Goal: Task Accomplishment & Management: Manage account settings

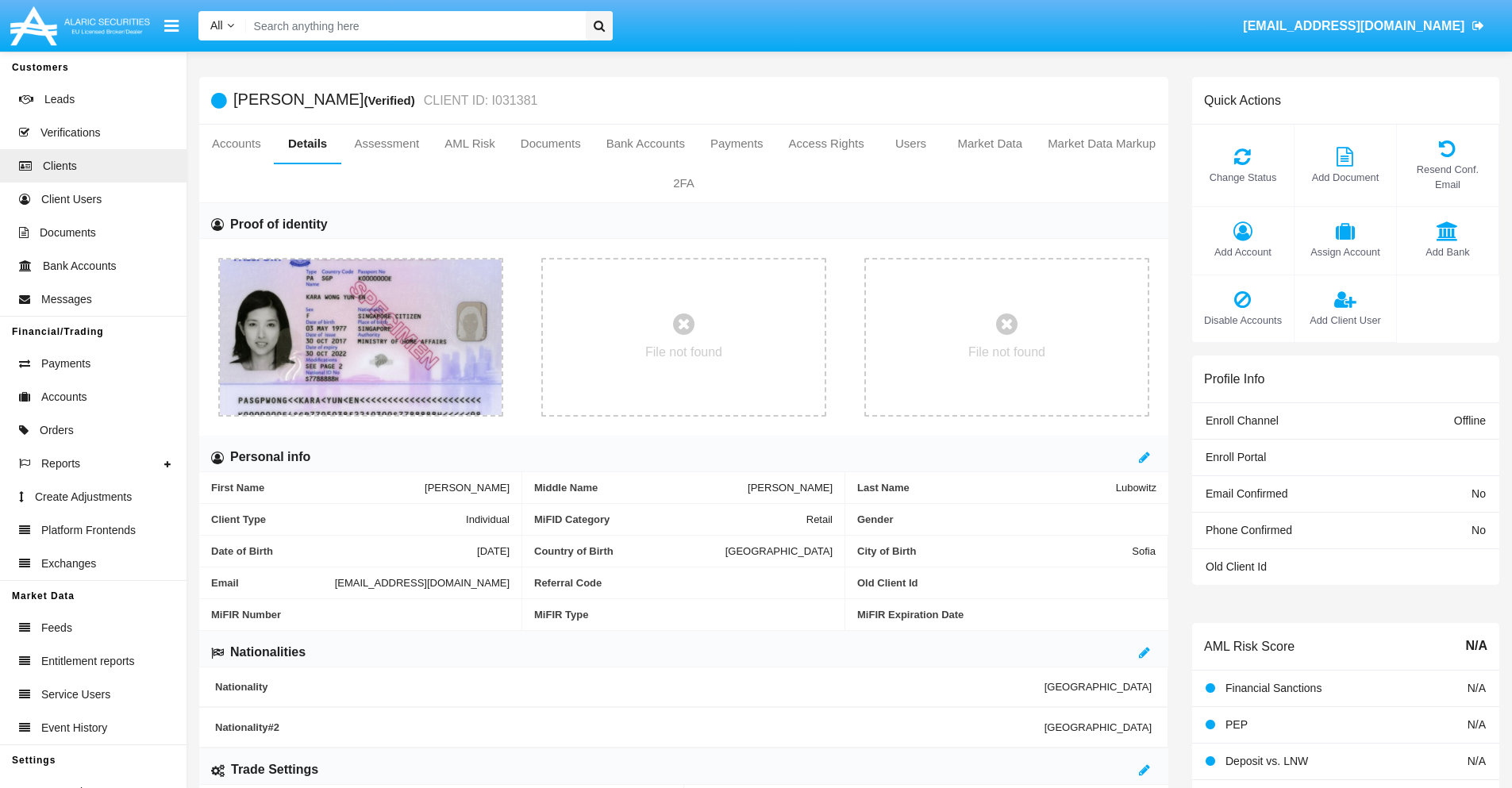
click at [1242, 251] on span "Add Account" at bounding box center [1243, 252] width 86 height 15
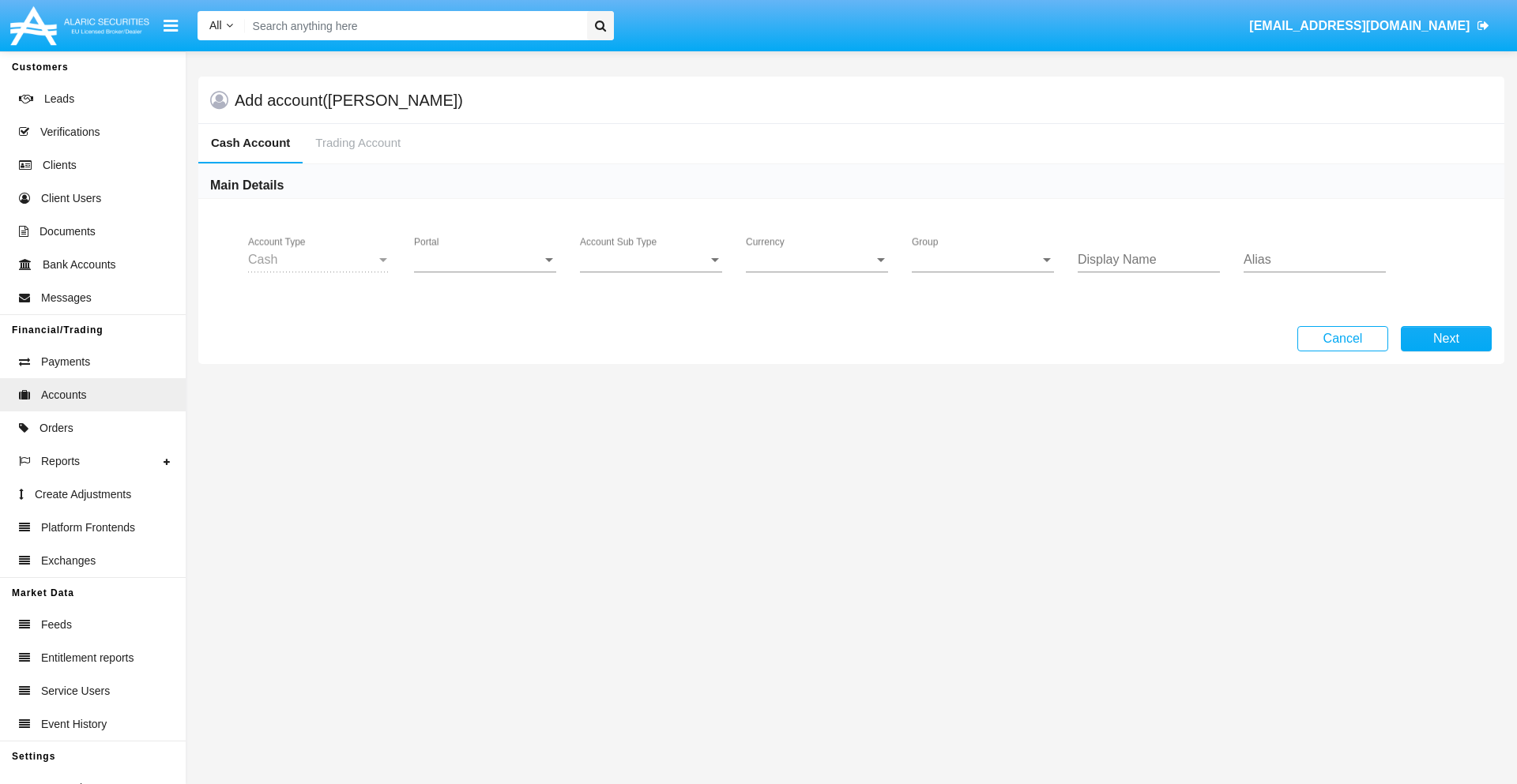
click at [485, 260] on span "Portal" at bounding box center [477, 259] width 128 height 15
click at [486, 347] on span "Alaric Fund Portal" at bounding box center [486, 347] width 146 height 38
click at [651, 260] on span "Account Sub Type" at bounding box center [643, 259] width 128 height 15
click at [651, 271] on span "Fund Cash" at bounding box center [651, 271] width 142 height 38
click at [983, 260] on span "Group" at bounding box center [975, 259] width 128 height 15
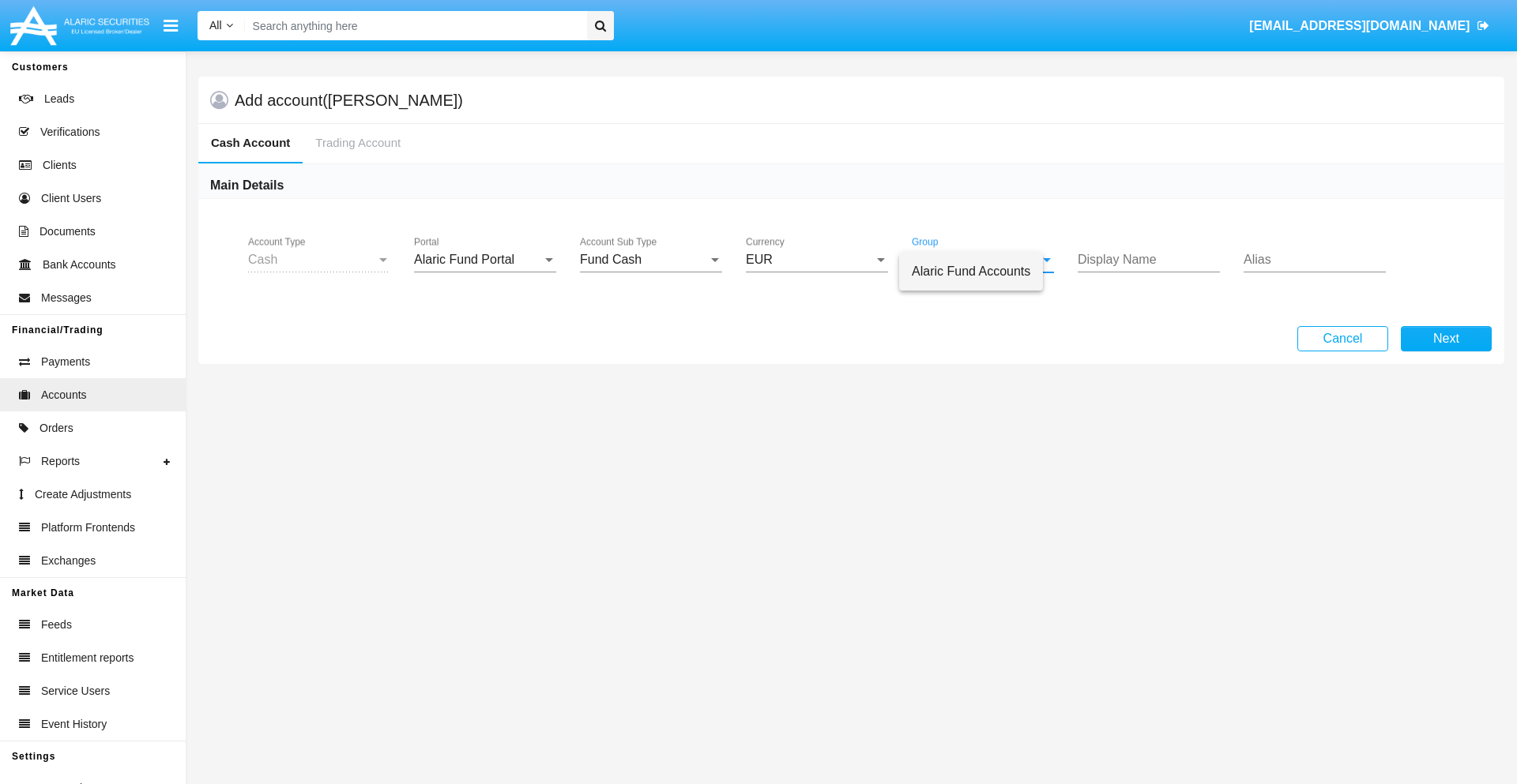
click at [984, 271] on span "Alaric Fund Accounts" at bounding box center [971, 271] width 118 height 38
type input "yellow"
type input "green"
click at [1445, 339] on button "Next" at bounding box center [1446, 339] width 91 height 26
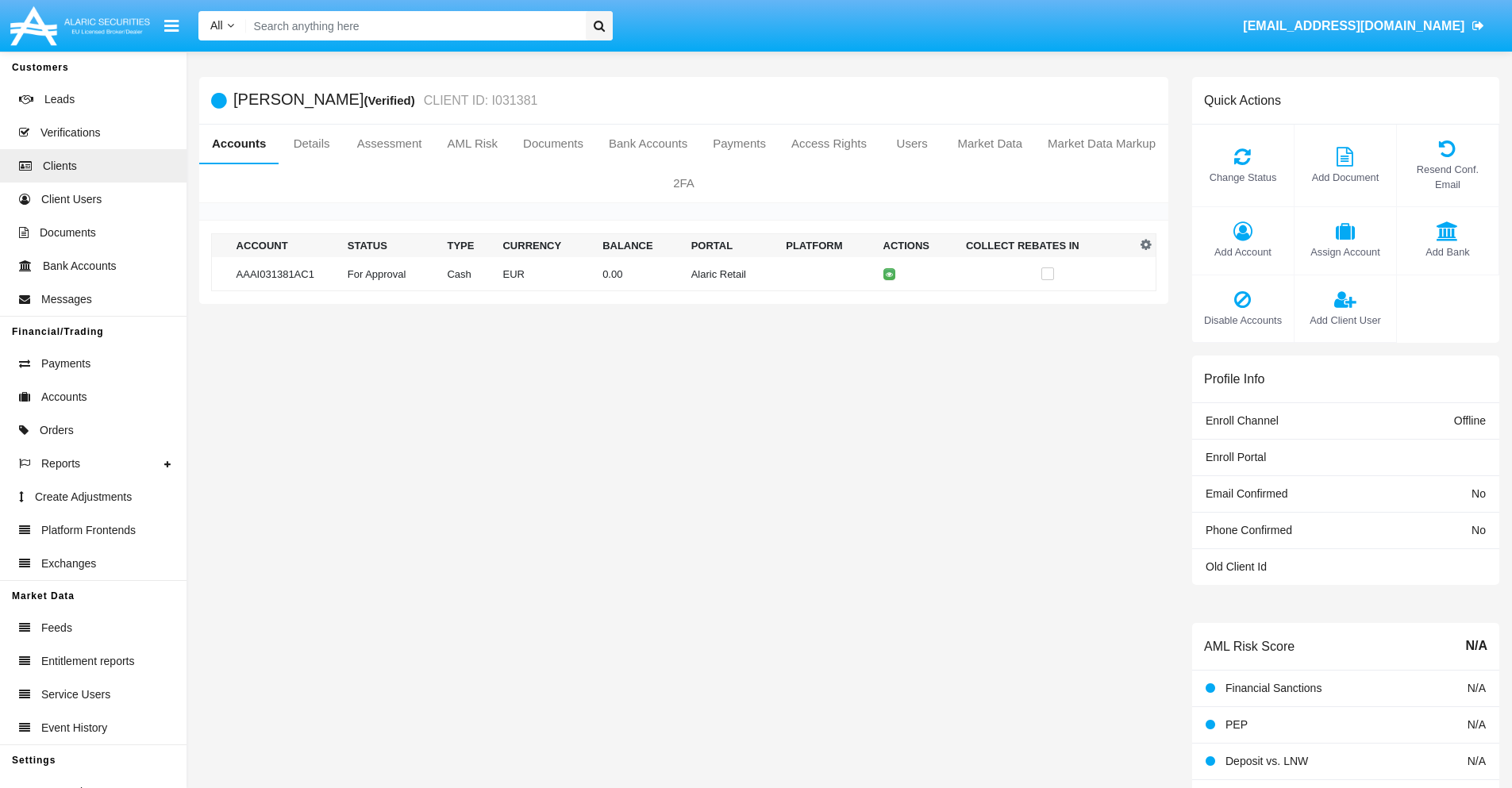
click at [685, 274] on td "Alaric Retail" at bounding box center [732, 274] width 95 height 34
click at [1242, 177] on span "Change Status" at bounding box center [1243, 177] width 86 height 15
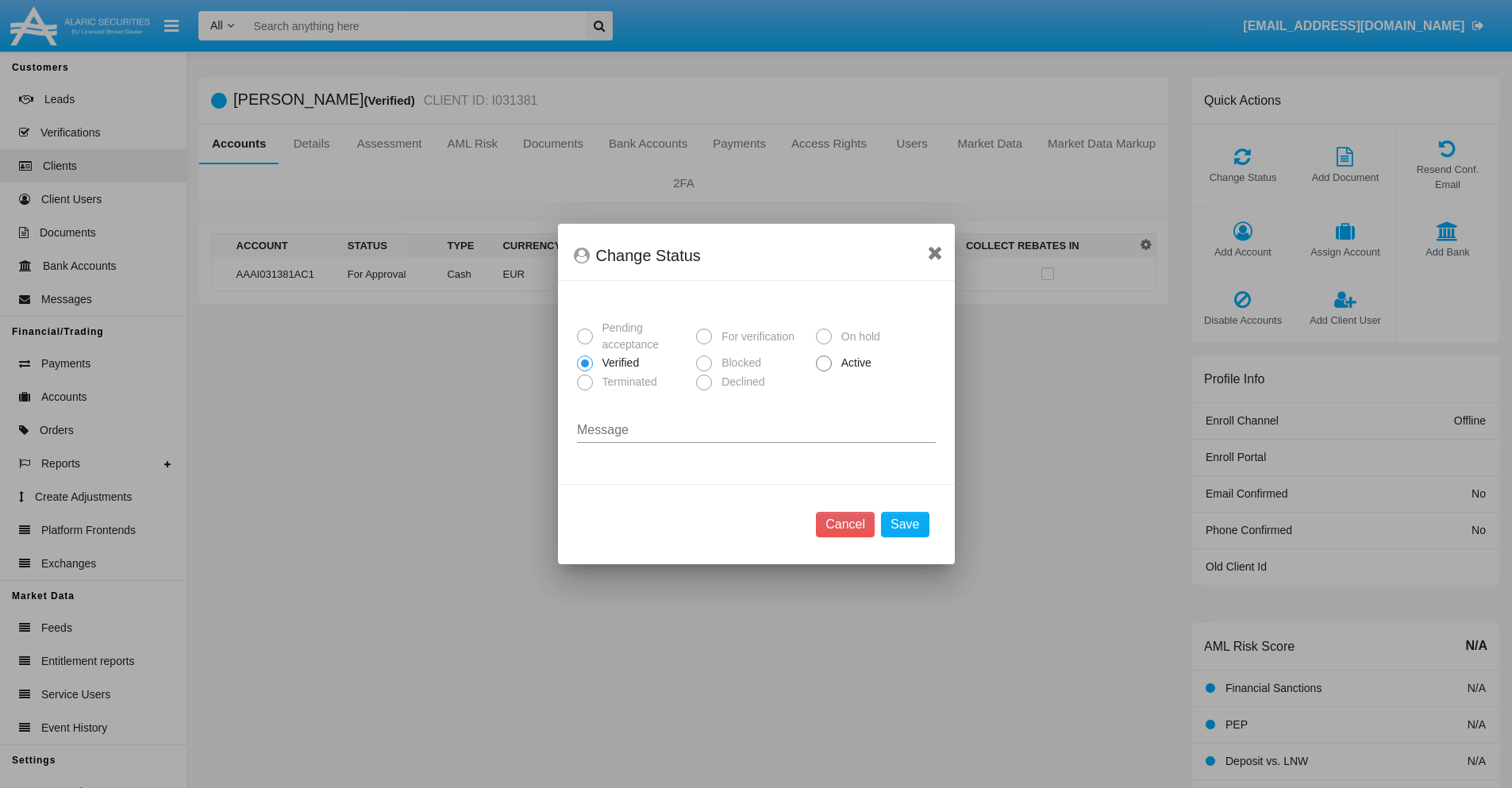
click at [853, 363] on span "Active" at bounding box center [853, 362] width 44 height 16
click at [824, 372] on input "Active" at bounding box center [823, 372] width 1 height 1
radio input "true"
click at [905, 525] on button "Save" at bounding box center [904, 525] width 47 height 26
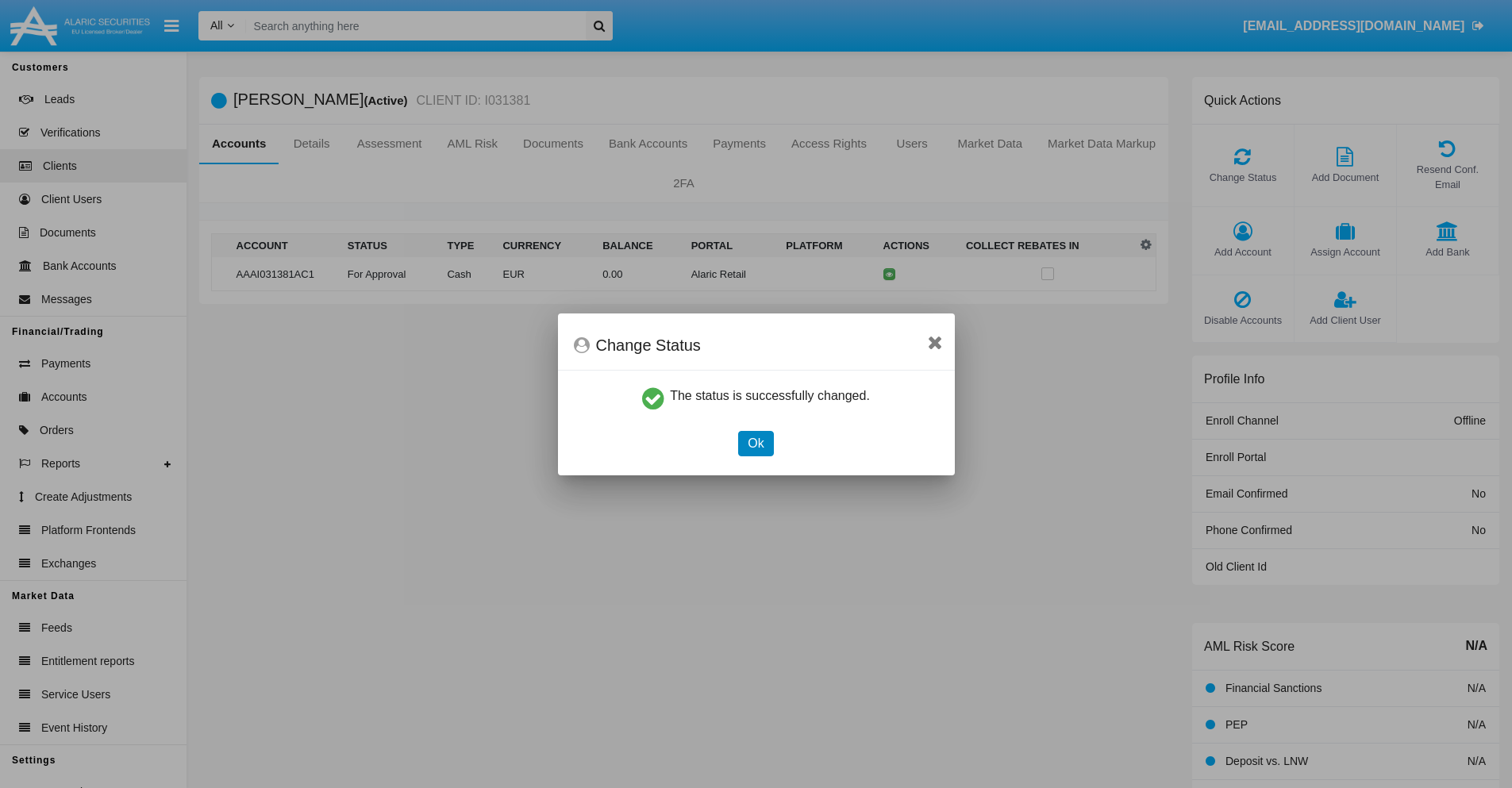
click at [755, 443] on button "Ok" at bounding box center [755, 444] width 35 height 26
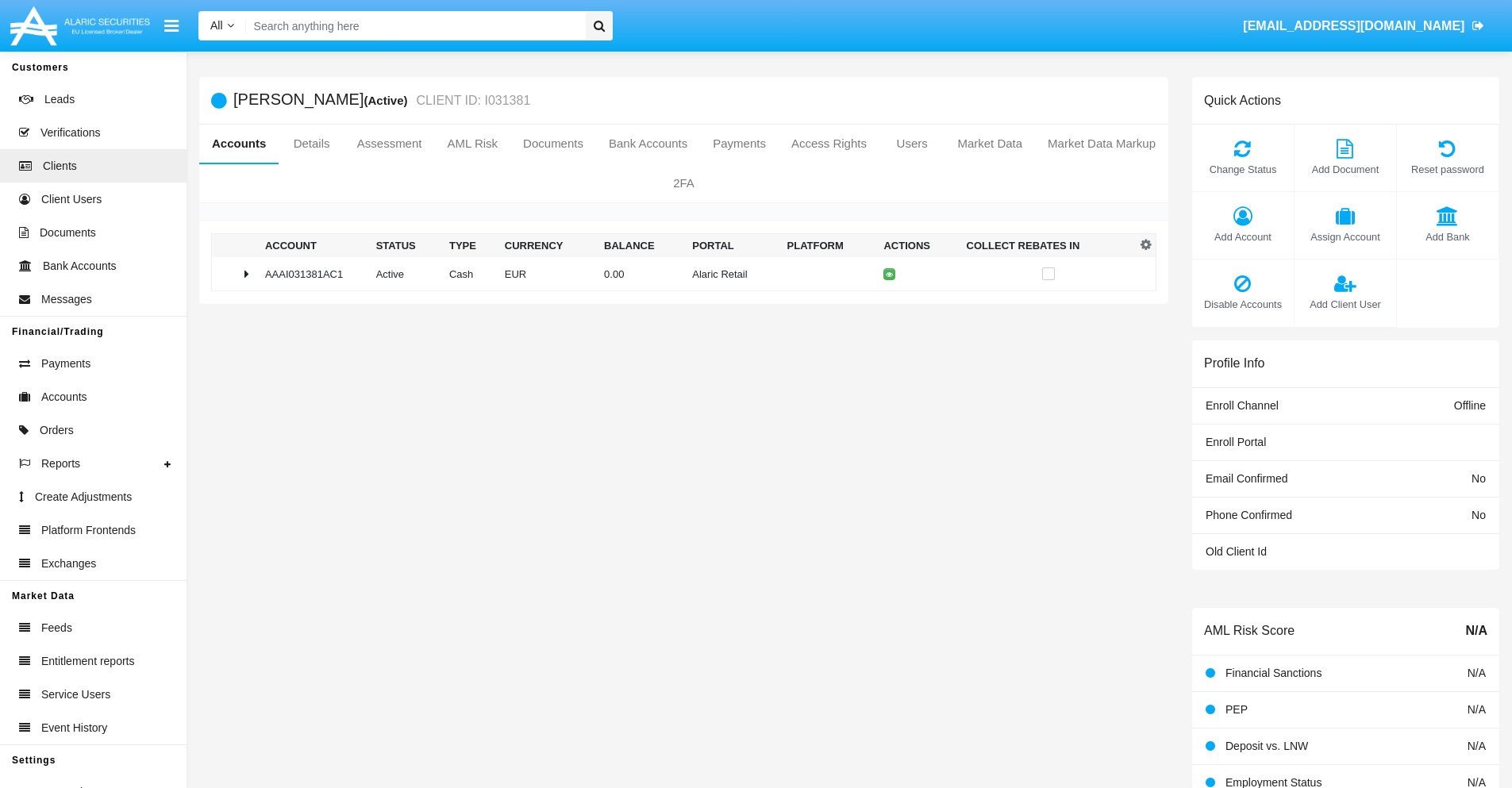
click at [678, 274] on td "0.00" at bounding box center [642, 274] width 88 height 34
click at [888, 307] on icon at bounding box center [892, 307] width 7 height 7
